Goal: Task Accomplishment & Management: Manage account settings

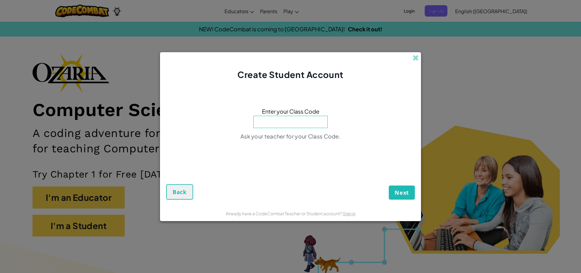
drag, startPoint x: 165, startPoint y: 187, endPoint x: 169, endPoint y: 192, distance: 6.8
click at [169, 192] on form "Enter your Class Code Ask your teacher for your Class Code. Next Back" at bounding box center [290, 143] width 261 height 125
click at [180, 193] on span "Back" at bounding box center [180, 191] width 14 height 7
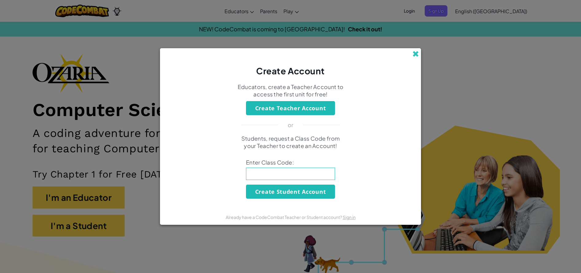
click at [413, 52] on span at bounding box center [415, 54] width 6 height 6
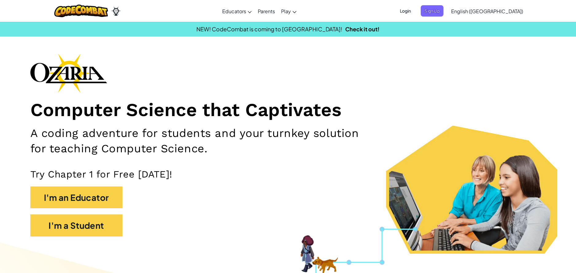
click at [415, 11] on span "Login" at bounding box center [405, 10] width 18 height 11
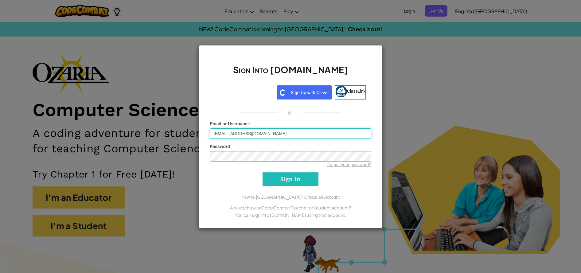
type input "[EMAIL_ADDRESS][DOMAIN_NAME]"
click at [262, 172] on input "Sign In" at bounding box center [290, 179] width 56 height 14
